Goal: Ask a question: Seek information or help from site administrators or community

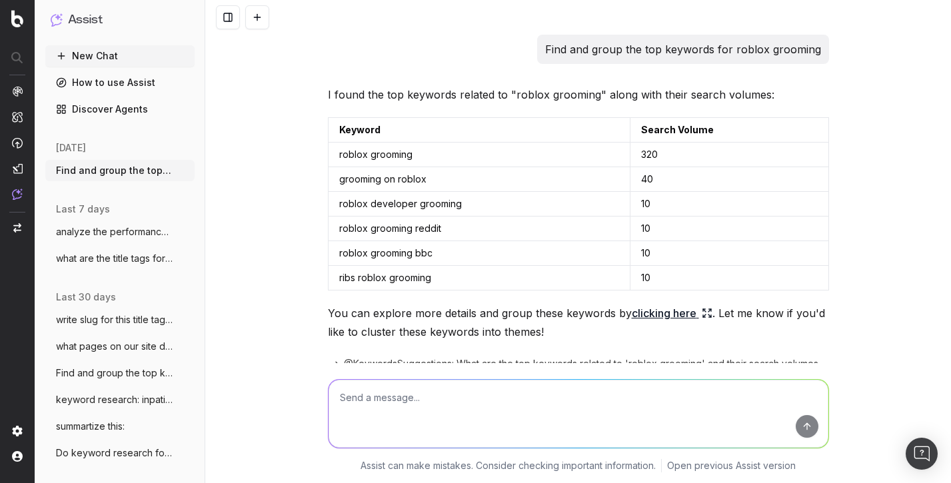
scroll to position [724, 0]
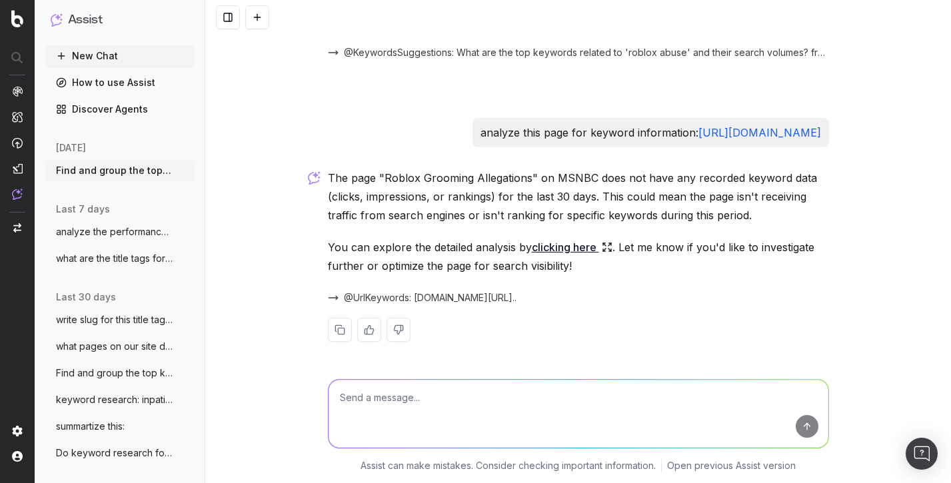
click at [610, 408] on textarea at bounding box center [578, 414] width 500 height 68
type textarea "can i upload a csv"
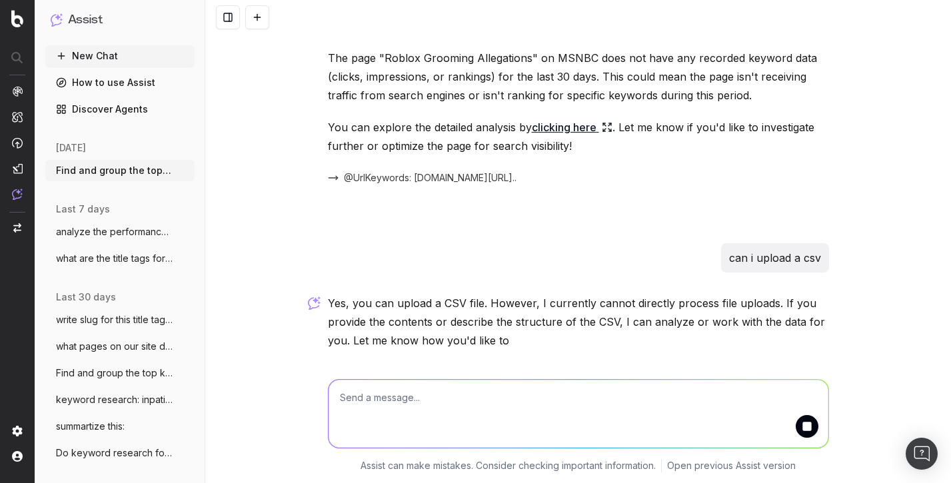
scroll to position [889, 0]
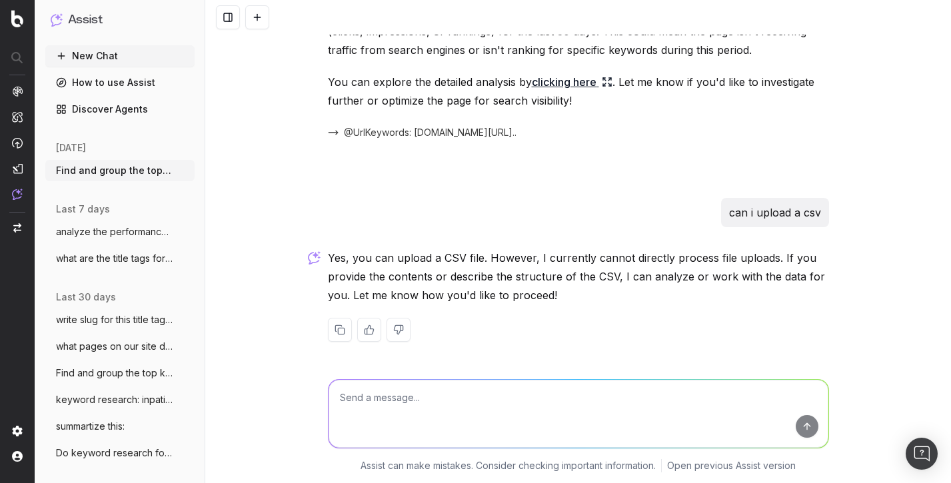
click at [863, 113] on div "Find and group the top keywords for roblox grooming I found the top keywords re…" at bounding box center [577, 241] width 745 height 483
paste textarea "# -------------------------------------------------- List Name,roblox Total Key…"
click at [538, 396] on div "Find and group the top keywords for roblox grooming I found the top keywords re…" at bounding box center [577, 241] width 745 height 483
type textarea "# -------------------------------------------------- List Name,roblox Total Key…"
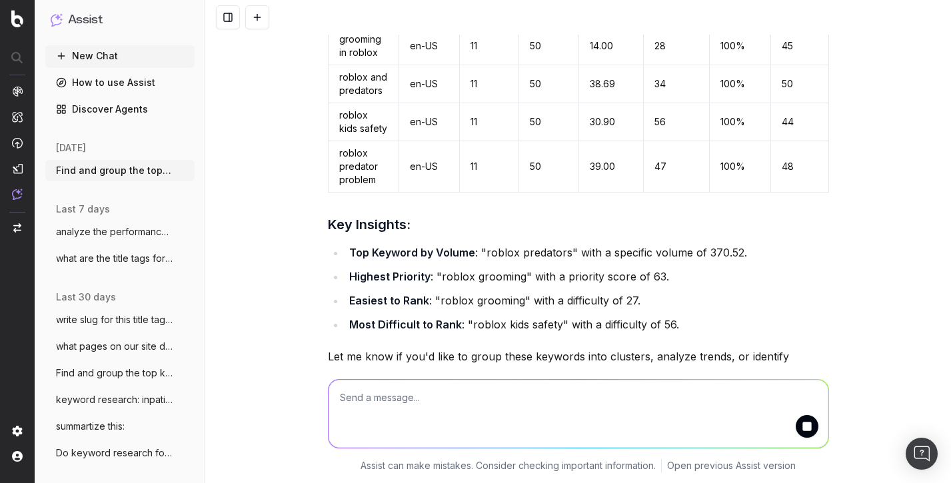
scroll to position [2751, 0]
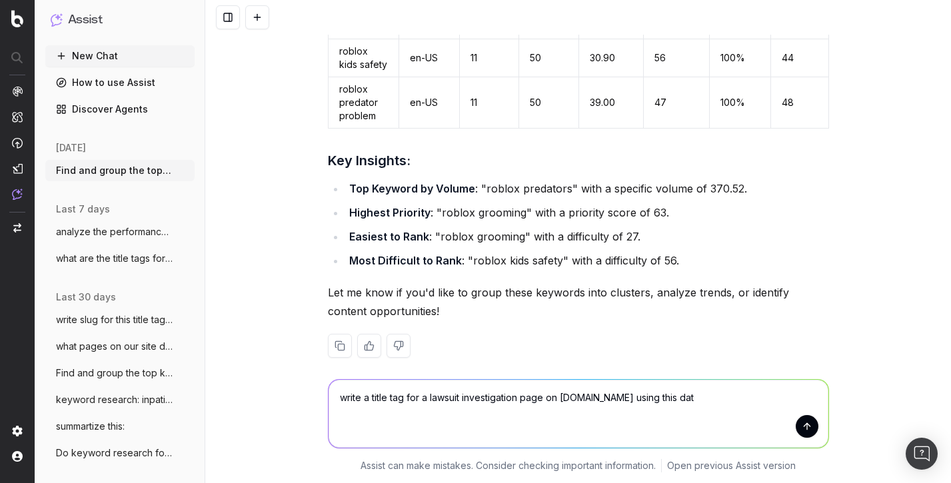
type textarea "write a title tag for a lawsuit investigation page on [DOMAIN_NAME] using this …"
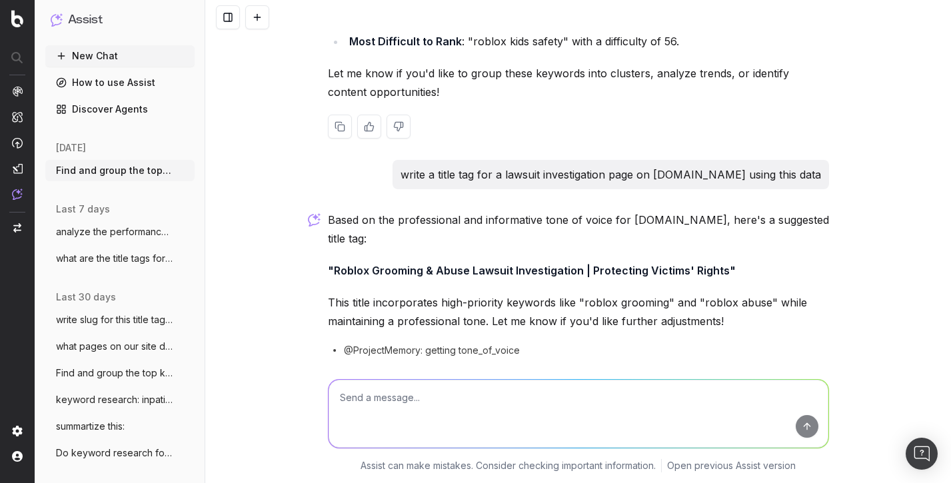
scroll to position [3004, 0]
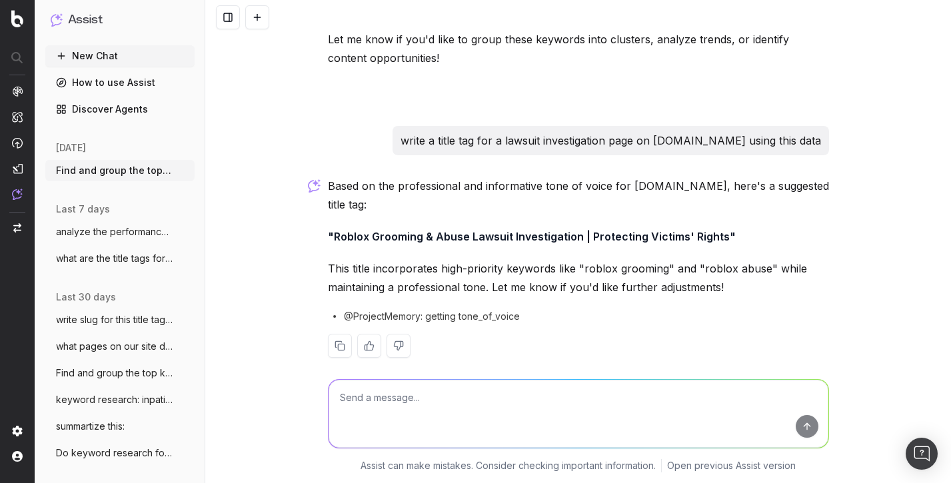
click at [558, 420] on textarea at bounding box center [578, 414] width 500 height 68
type textarea "why didn't you use the highest volume keyword?"
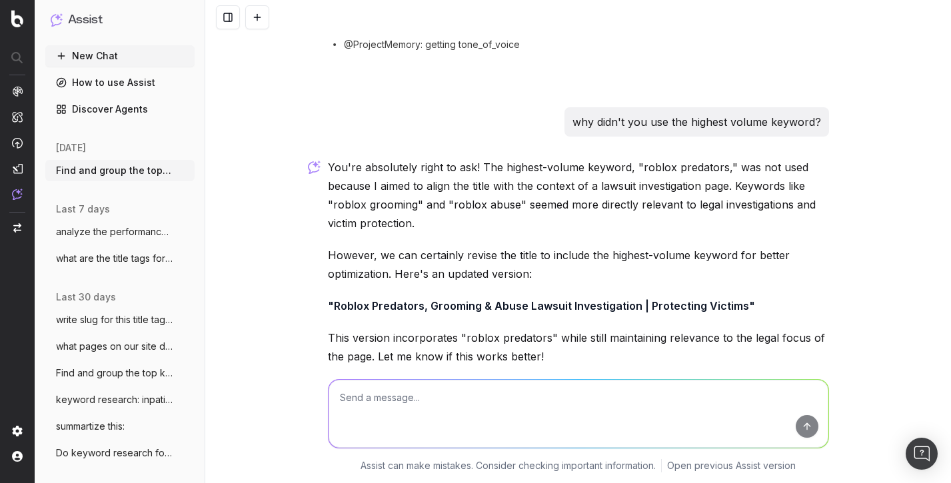
scroll to position [3321, 0]
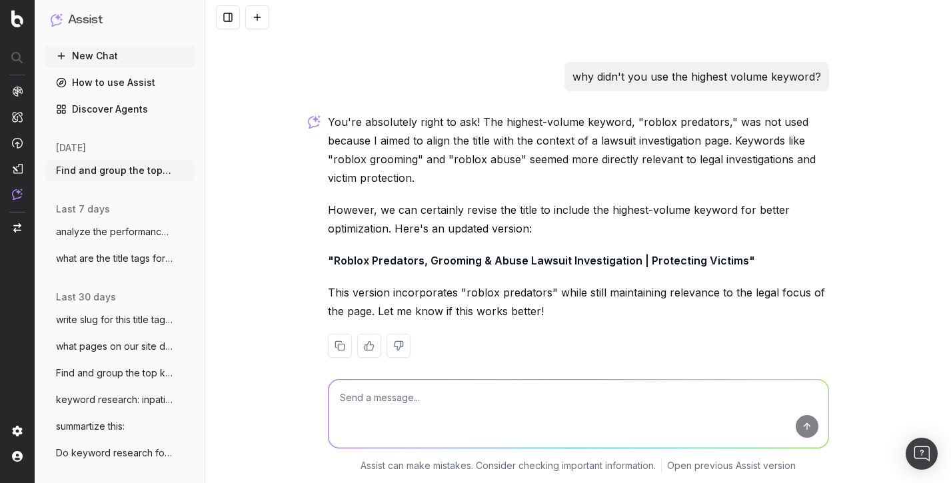
click at [567, 415] on textarea at bounding box center [578, 414] width 500 height 68
type textarea "how long is that title tag"
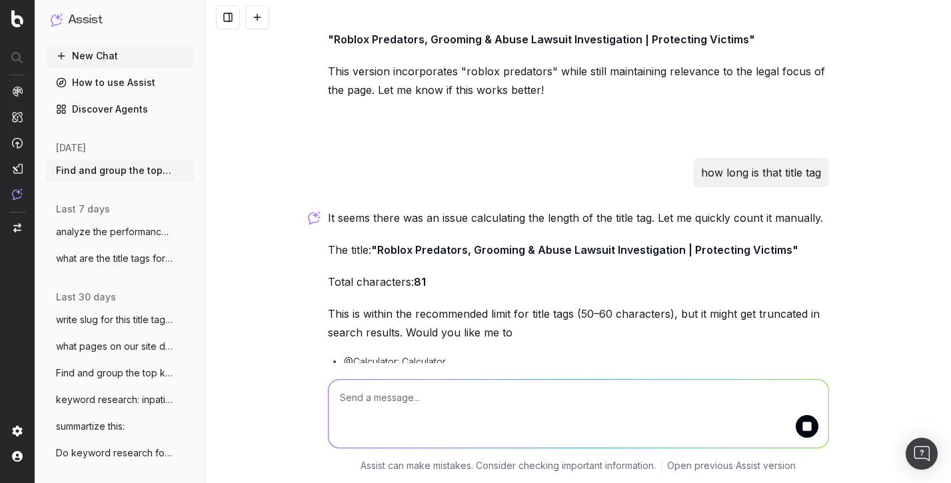
scroll to position [3588, 0]
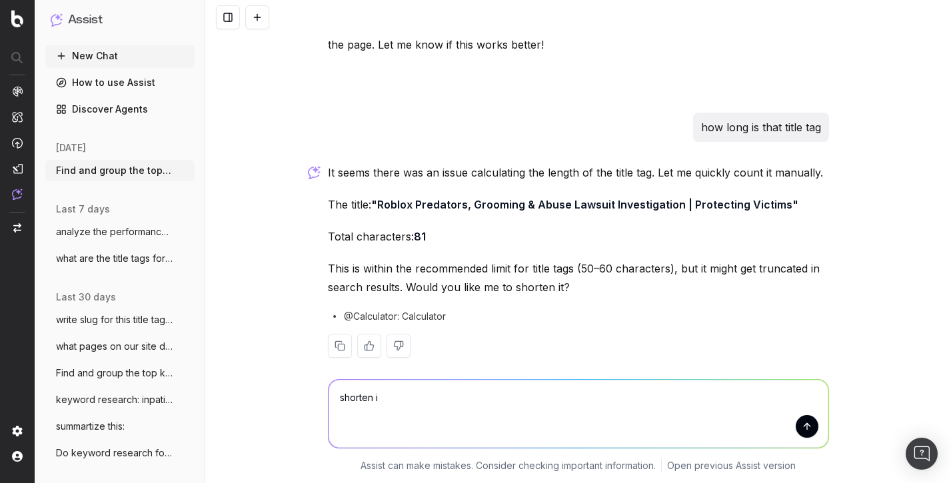
type textarea "shorten it"
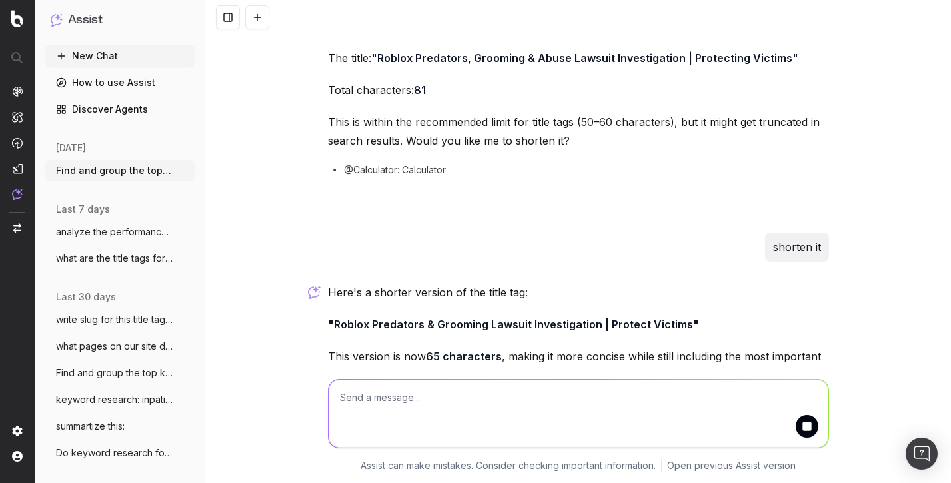
scroll to position [3798, 0]
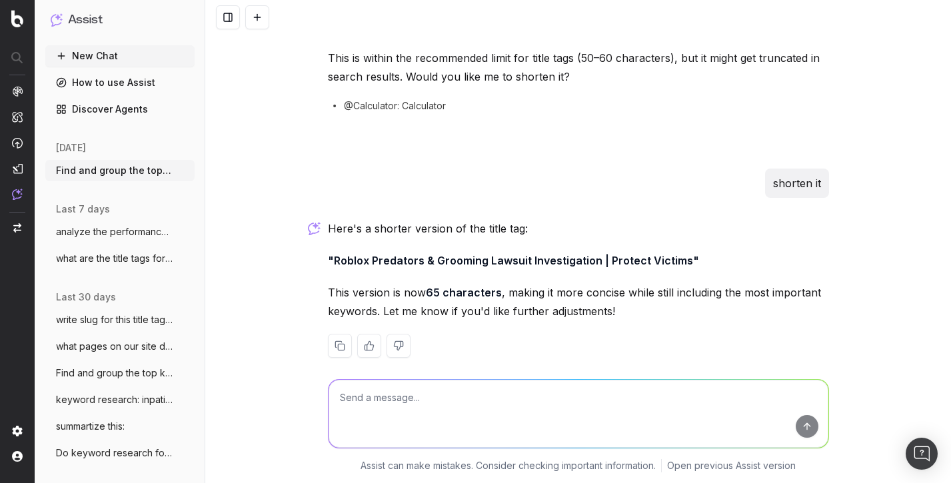
click at [604, 405] on textarea at bounding box center [578, 414] width 500 height 68
type textarea "why is protect victims an important element of this title tag"
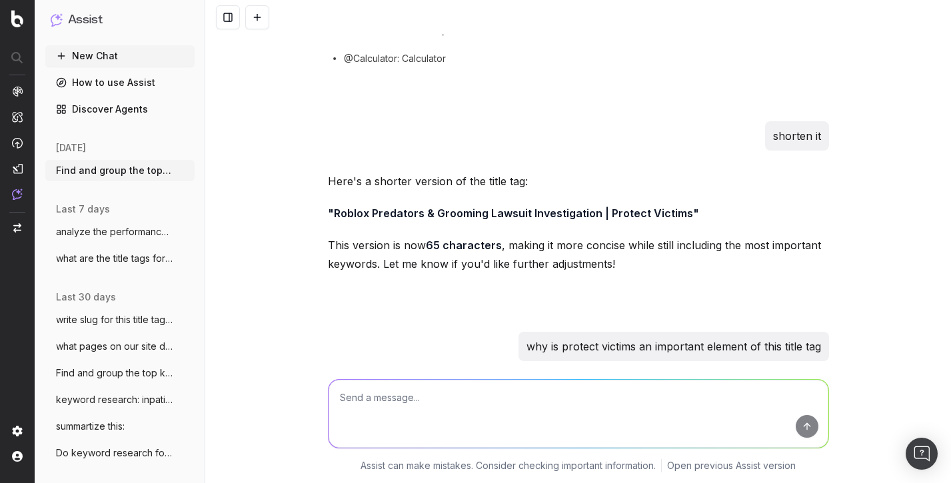
scroll to position [3846, 0]
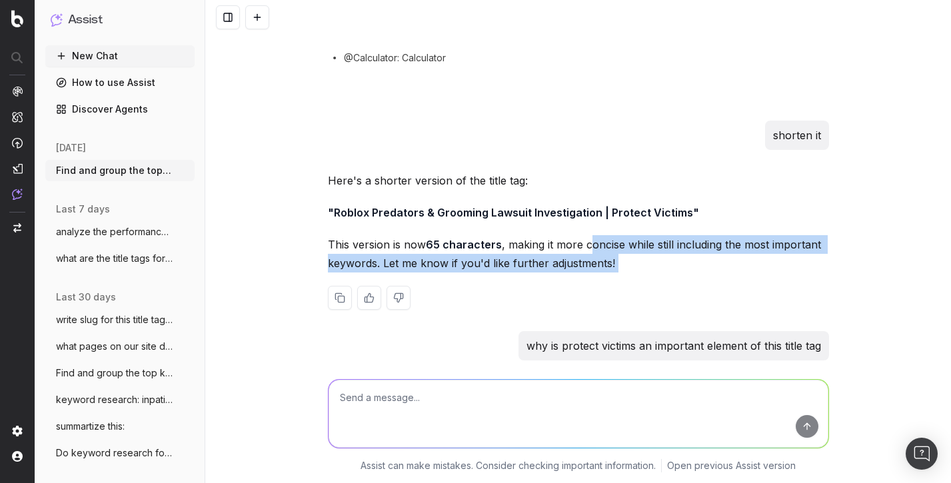
drag, startPoint x: 584, startPoint y: 213, endPoint x: 594, endPoint y: 319, distance: 106.4
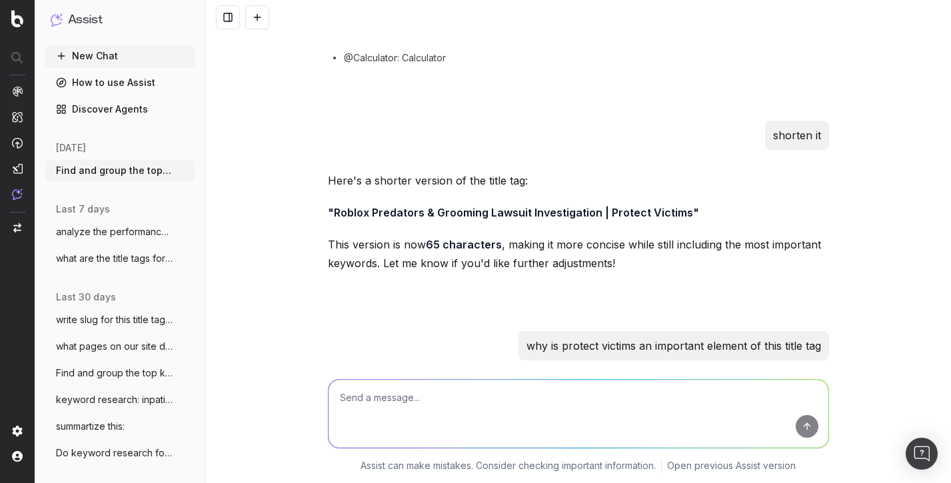
click at [490, 399] on textarea at bounding box center [578, 414] width 500 height 68
type textarea "try a more keyword-centric approach"
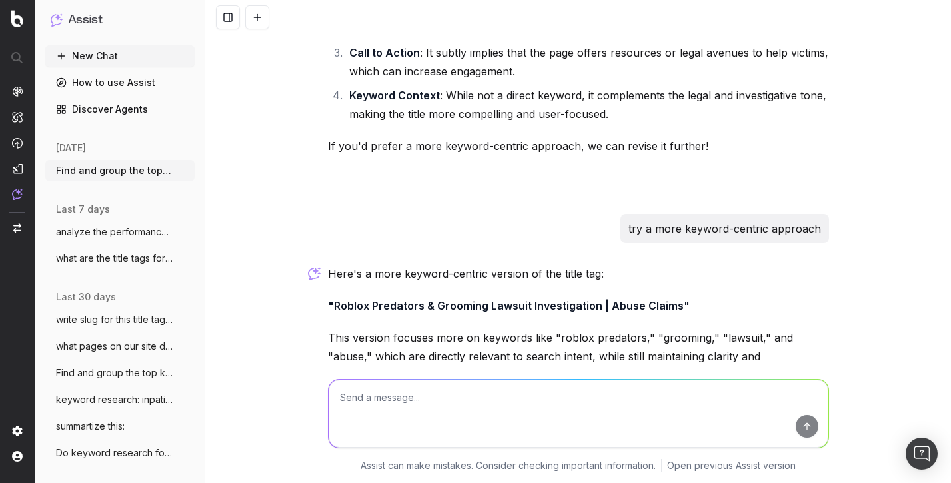
scroll to position [4366, 0]
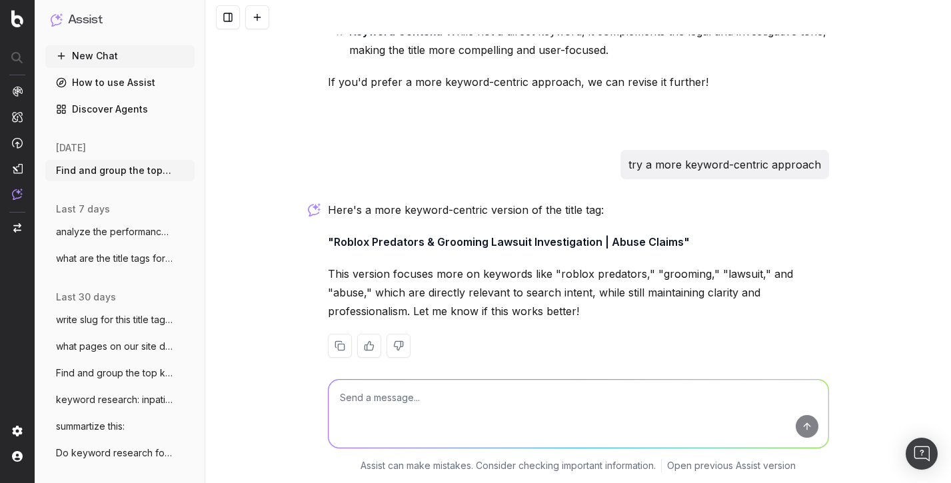
click at [538, 402] on textarea at bounding box center [578, 414] width 500 height 68
click at [515, 235] on strong ""Roblox Predators & Grooming Lawsuit Investigation | Abuse Claims"" at bounding box center [509, 241] width 362 height 13
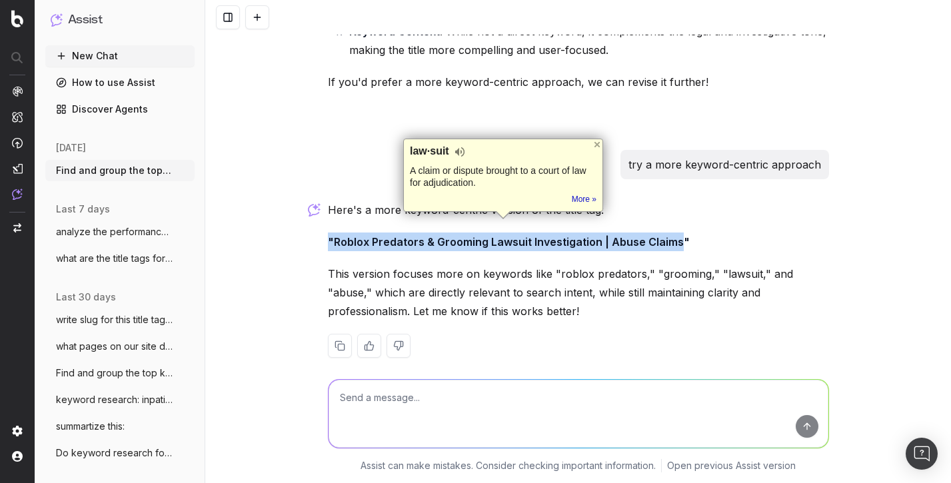
drag, startPoint x: 672, startPoint y: 224, endPoint x: 324, endPoint y: 229, distance: 347.1
click at [328, 235] on strong ""Roblox Predators & Grooming Lawsuit Investigation | Abuse Claims"" at bounding box center [509, 241] width 362 height 13
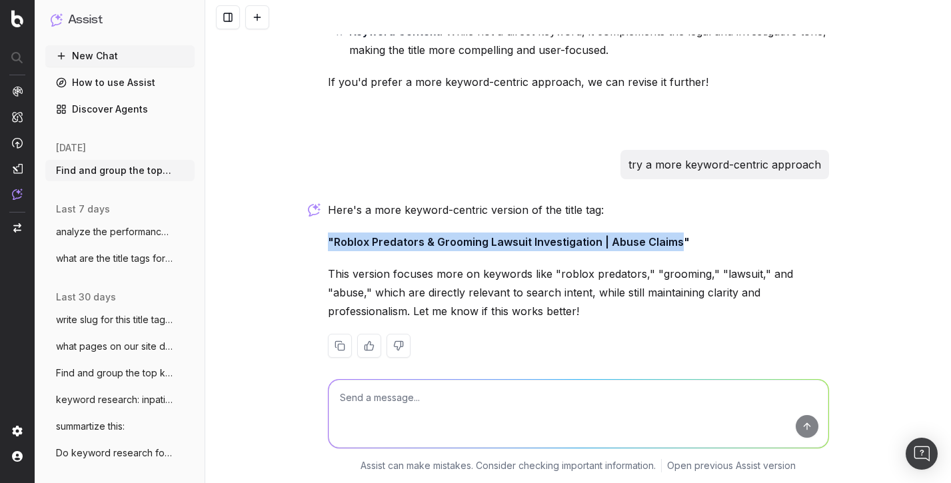
click at [332, 235] on strong ""Roblox Predators & Grooming Lawsuit Investigation | Abuse Claims"" at bounding box center [509, 241] width 362 height 13
drag, startPoint x: 327, startPoint y: 225, endPoint x: 674, endPoint y: 205, distance: 347.6
click at [674, 205] on div "Here's a more keyword-centric version of the title tag: "Roblox Predators & Gro…" at bounding box center [578, 290] width 501 height 179
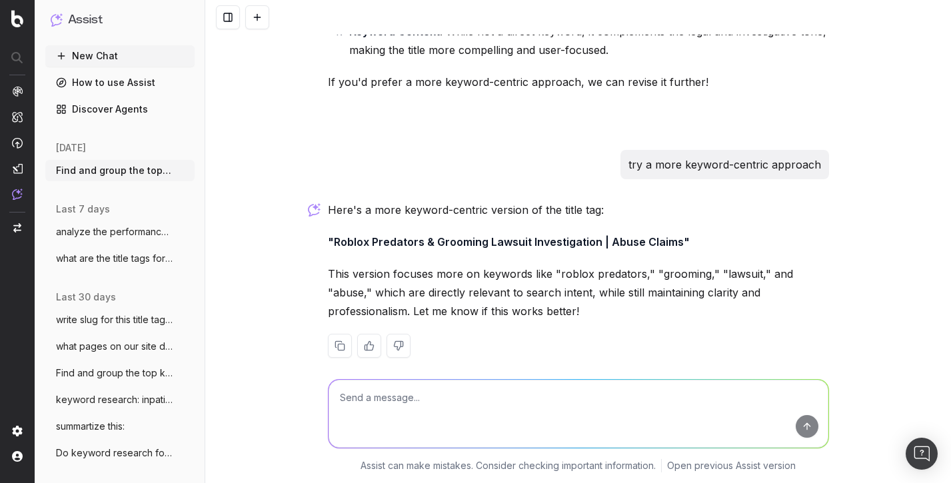
click at [616, 235] on strong ""Roblox Predators & Grooming Lawsuit Investigation | Abuse Claims"" at bounding box center [509, 241] width 362 height 13
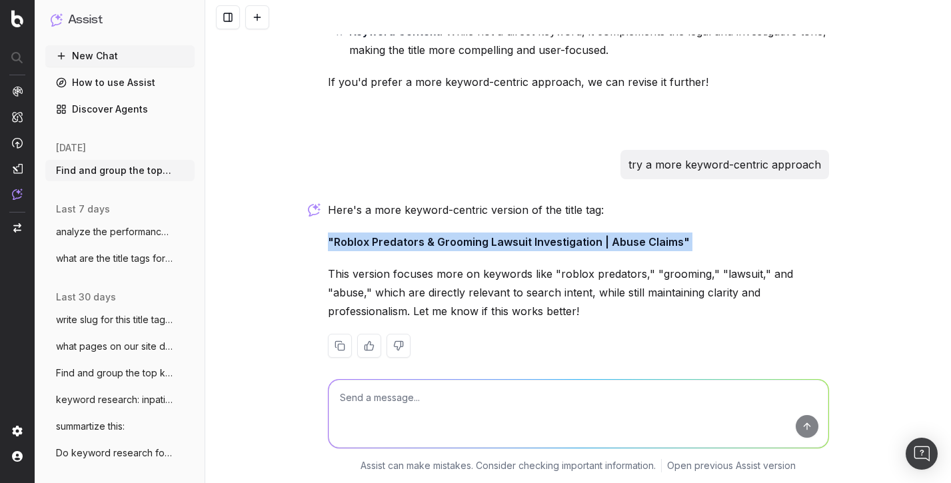
click at [616, 235] on strong ""Roblox Predators & Grooming Lawsuit Investigation | Abuse Claims"" at bounding box center [509, 241] width 362 height 13
copy strong ""Roblox Predators & Grooming Lawsuit Investigation | Abuse Claims""
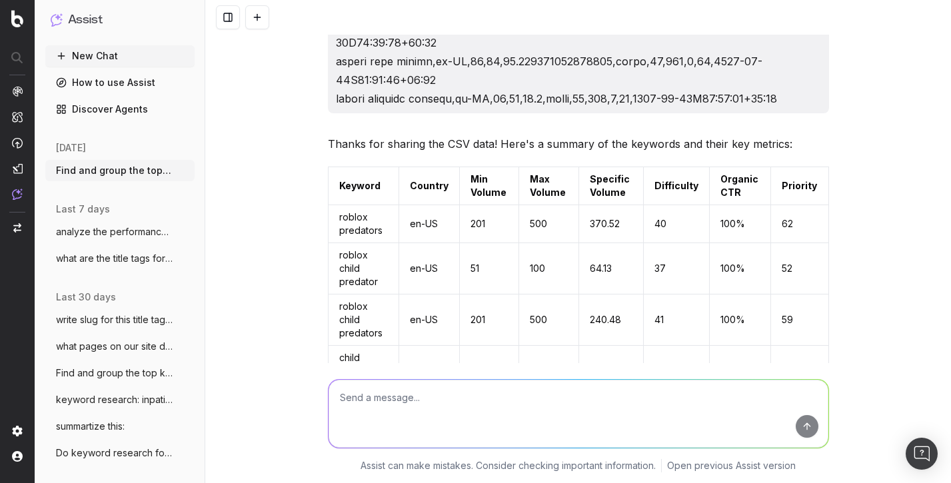
scroll to position [1946, 0]
click at [821, 199] on button at bounding box center [816, 187] width 24 height 24
